Goal: Task Accomplishment & Management: Use online tool/utility

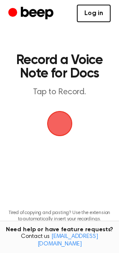
click at [96, 16] on link "Log in" at bounding box center [94, 14] width 34 height 18
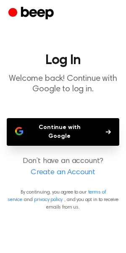
click at [58, 131] on button "Continue with Google" at bounding box center [63, 132] width 112 height 28
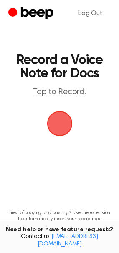
click at [56, 122] on span "button" at bounding box center [60, 124] width 26 height 26
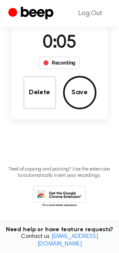
scroll to position [83, 0]
